Goal: Transaction & Acquisition: Book appointment/travel/reservation

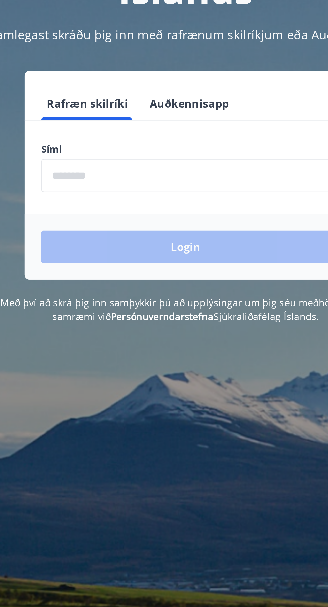
click at [111, 172] on input "phone" at bounding box center [164, 170] width 142 height 16
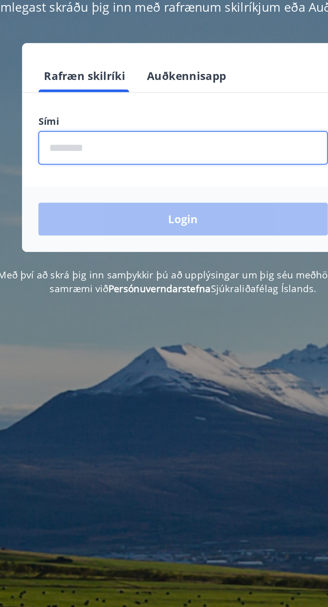
type input "********"
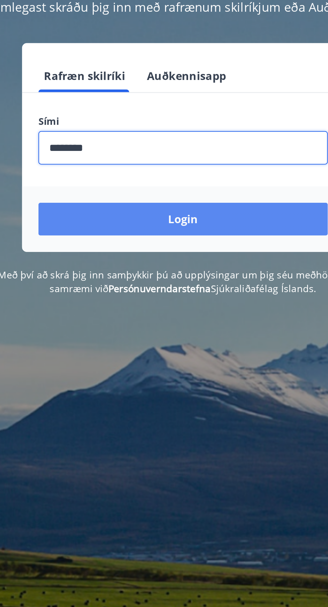
click at [189, 211] on button "Login" at bounding box center [164, 205] width 142 height 16
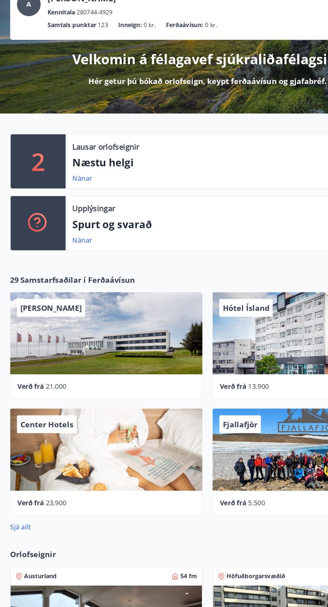
click at [98, 182] on p "Næstu helgi" at bounding box center [185, 180] width 257 height 11
click at [94, 187] on div "Lausar orlofseignir Næstu helgi Nánar" at bounding box center [186, 179] width 268 height 43
click at [88, 193] on div "Nánar" at bounding box center [185, 193] width 257 height 8
click at [73, 195] on link "Nánar" at bounding box center [65, 192] width 16 height 7
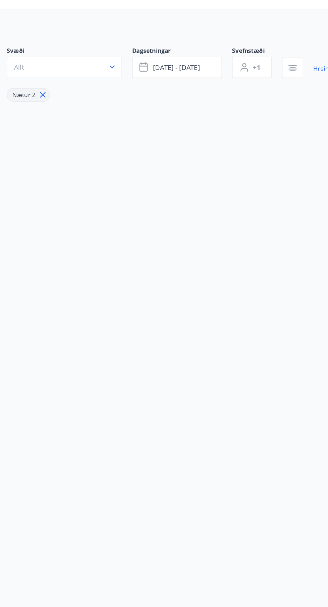
type input "*"
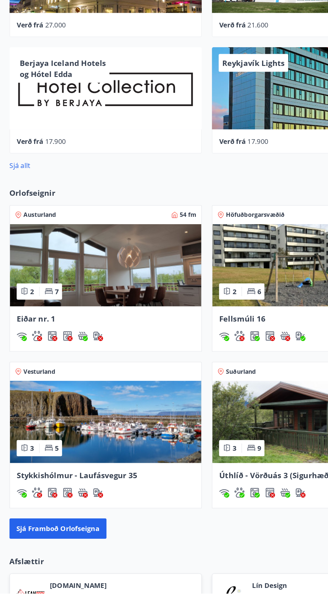
scroll to position [201, 0]
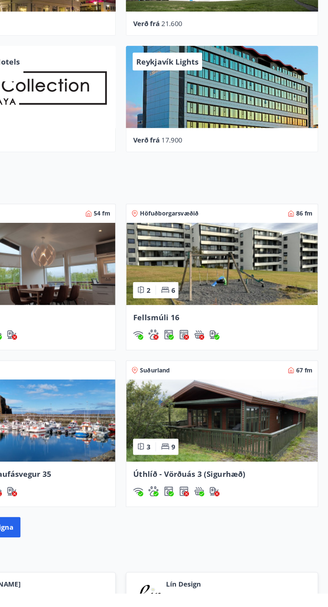
click at [315, 395] on div "Fellsmúli 16" at bounding box center [243, 396] width 151 height 35
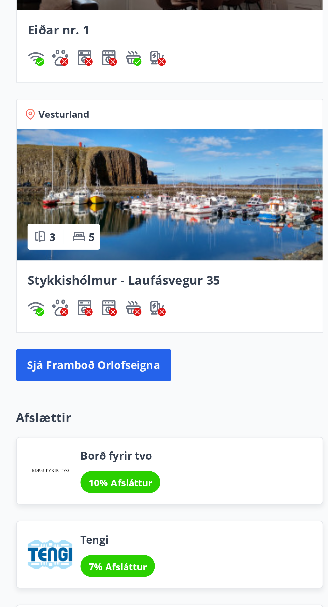
scroll to position [430, 0]
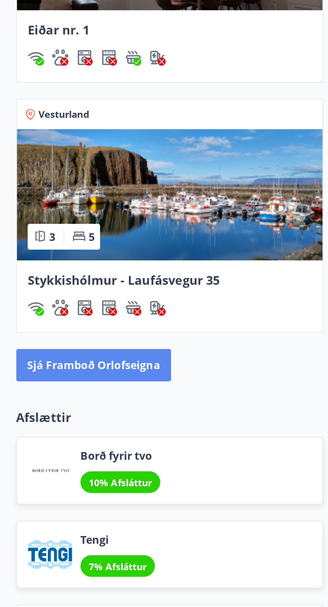
click at [70, 328] on button "Sjá framboð orlofseigna" at bounding box center [46, 325] width 77 height 16
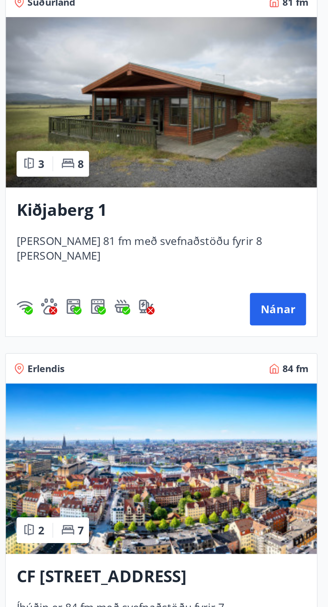
scroll to position [1432, 0]
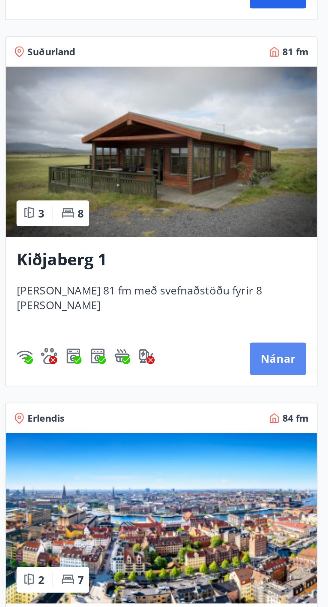
click at [150, 329] on button "Nánar" at bounding box center [141, 327] width 28 height 16
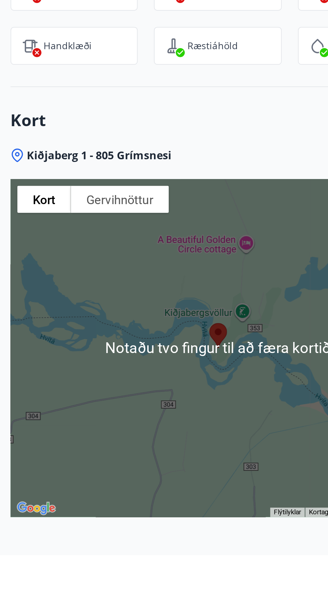
scroll to position [822, 0]
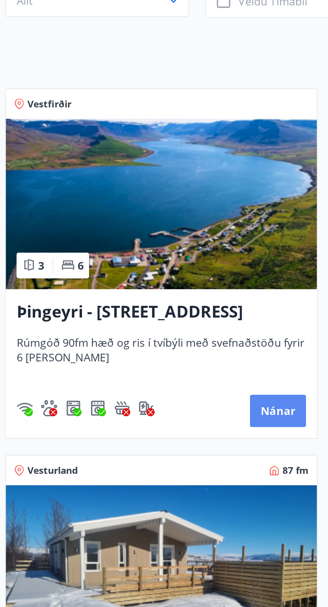
click at [147, 312] on button "Nánar" at bounding box center [141, 308] width 28 height 16
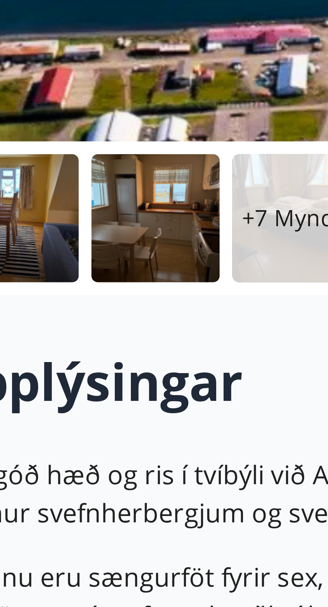
click at [82, 201] on p "+7 Myndir" at bounding box center [83, 198] width 23 height 7
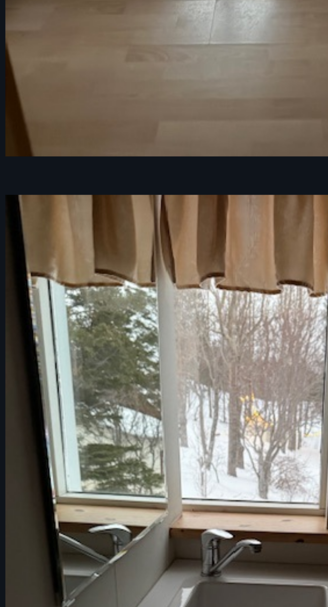
scroll to position [527, 0]
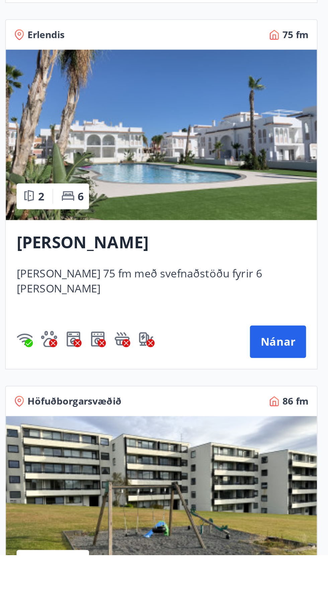
scroll to position [353, 0]
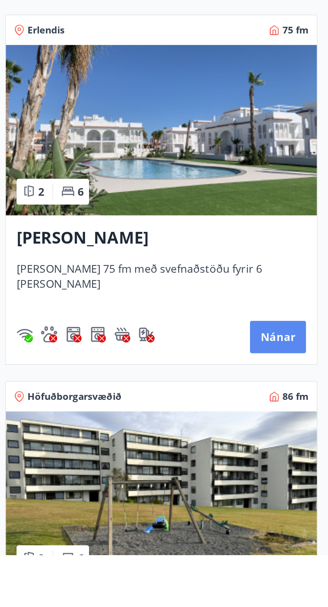
click at [147, 504] on button "Nánar" at bounding box center [141, 499] width 28 height 16
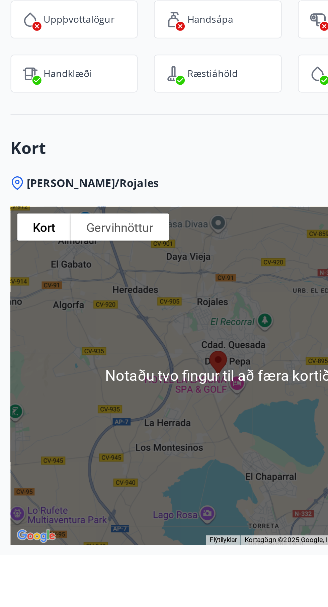
scroll to position [657, 0]
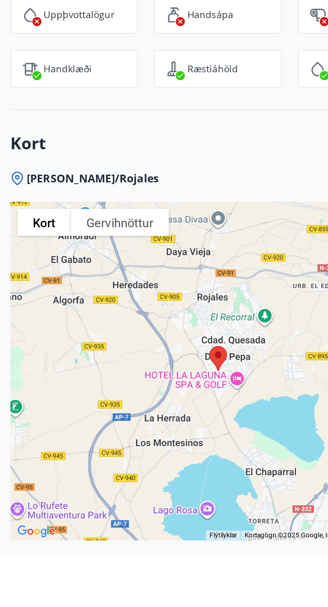
click at [126, 551] on div at bounding box center [110, 515] width 205 height 167
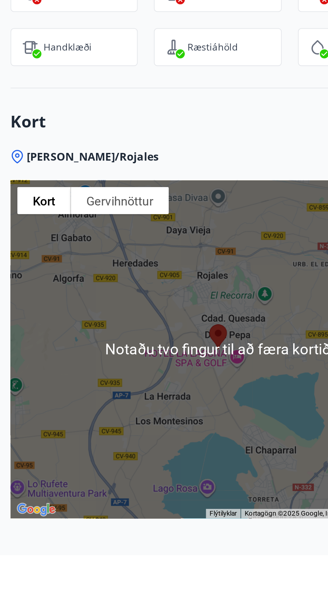
scroll to position [681, 0]
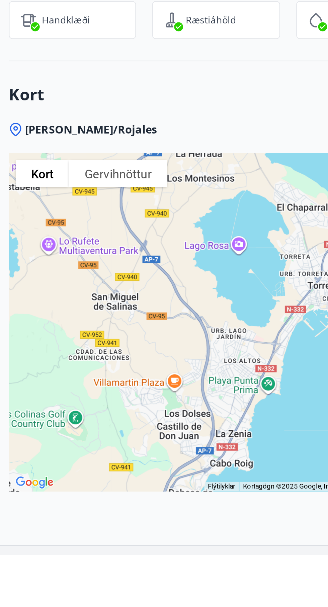
click at [129, 533] on div at bounding box center [110, 491] width 205 height 167
click at [129, 512] on div at bounding box center [110, 491] width 205 height 167
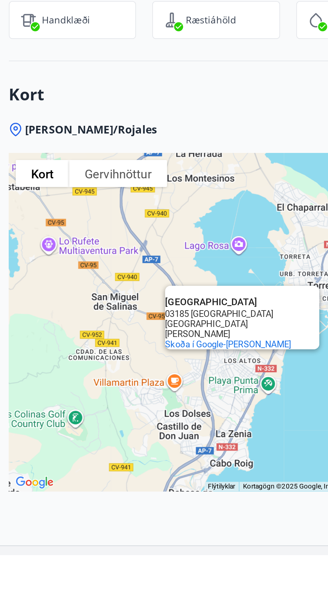
click at [157, 550] on div "[GEOGRAPHIC_DATA] 03185 [GEOGRAPHIC_DATA] [GEOGRAPHIC_DATA] [GEOGRAPHIC_DATA] S…" at bounding box center [110, 491] width 205 height 167
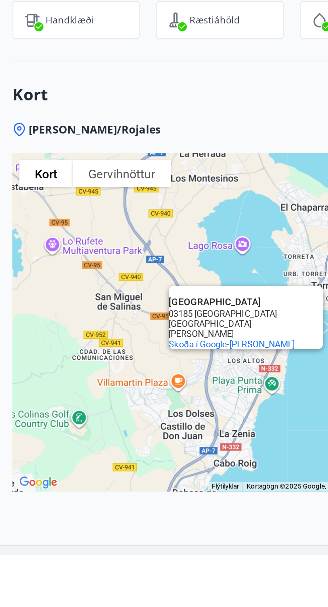
click at [119, 531] on div "[GEOGRAPHIC_DATA] 03185 [GEOGRAPHIC_DATA] [GEOGRAPHIC_DATA] [GEOGRAPHIC_DATA] S…" at bounding box center [110, 491] width 205 height 167
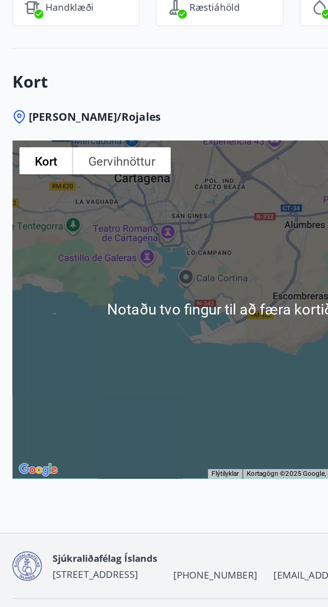
scroll to position [730, 0]
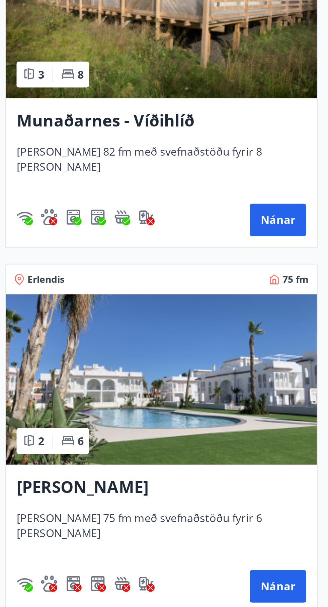
scroll to position [255, 0]
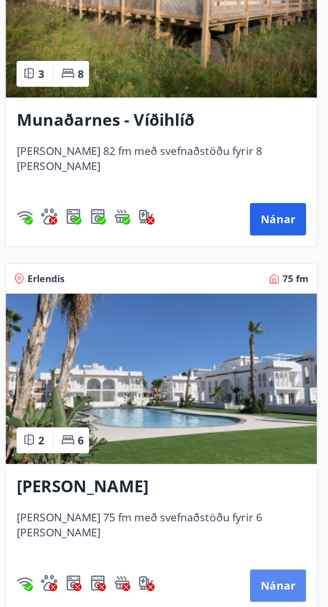
click at [150, 600] on button "Nánar" at bounding box center [141, 597] width 28 height 16
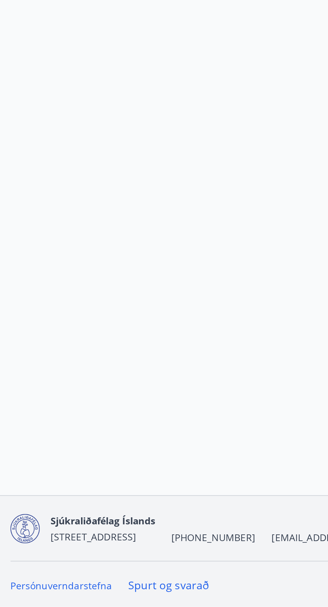
scroll to position [51, 0]
